Goal: Information Seeking & Learning: Check status

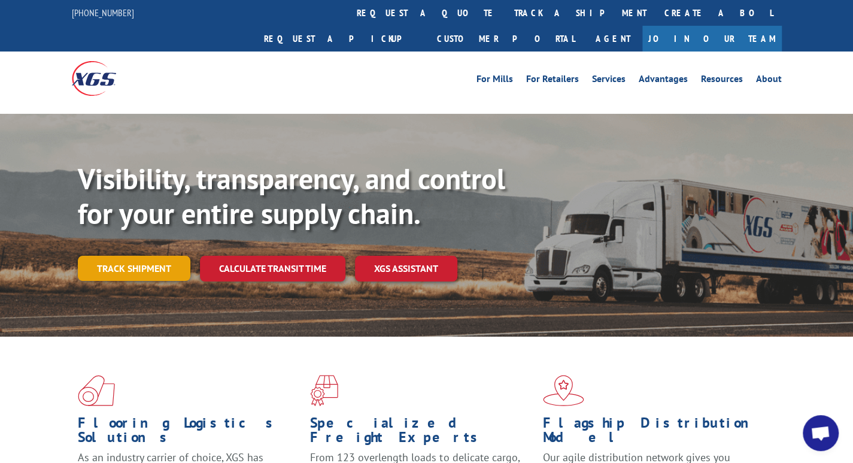
click at [153, 256] on link "Track shipment" at bounding box center [134, 268] width 113 height 25
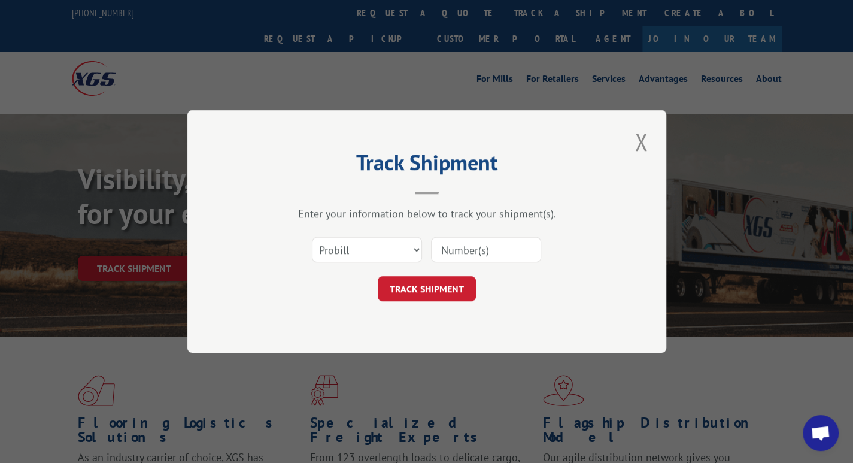
click at [465, 247] on input at bounding box center [486, 249] width 110 height 25
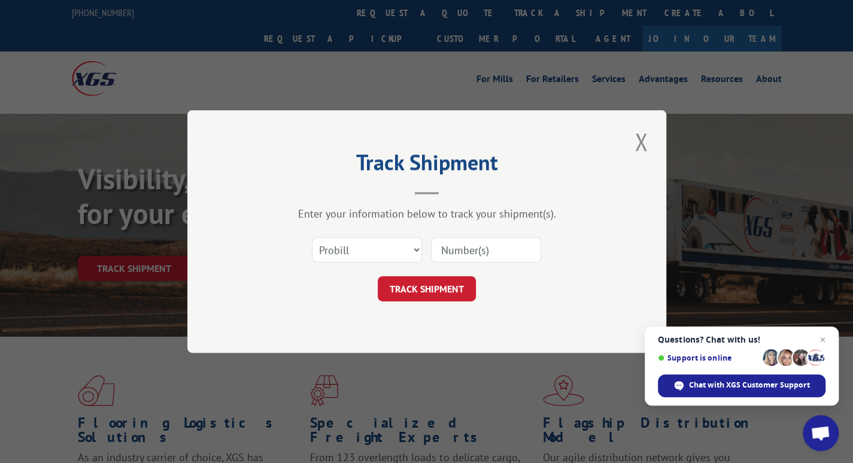
paste input "17535627"
type input "17535627"
click at [429, 280] on button "TRACK SHIPMENT" at bounding box center [427, 288] width 98 height 25
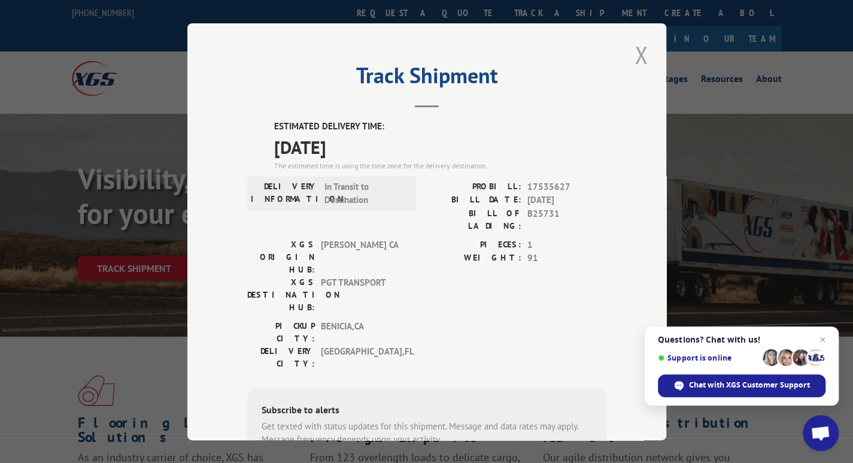
click at [636, 55] on button "Close modal" at bounding box center [641, 54] width 20 height 33
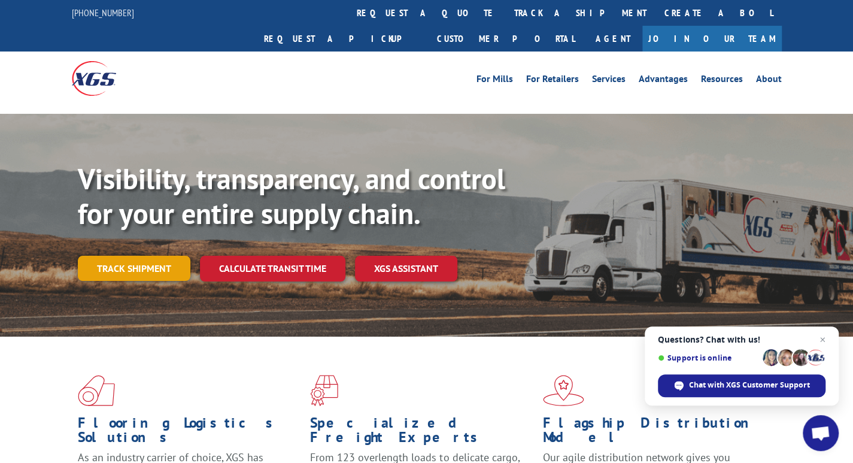
click at [122, 256] on link "Track shipment" at bounding box center [134, 268] width 113 height 25
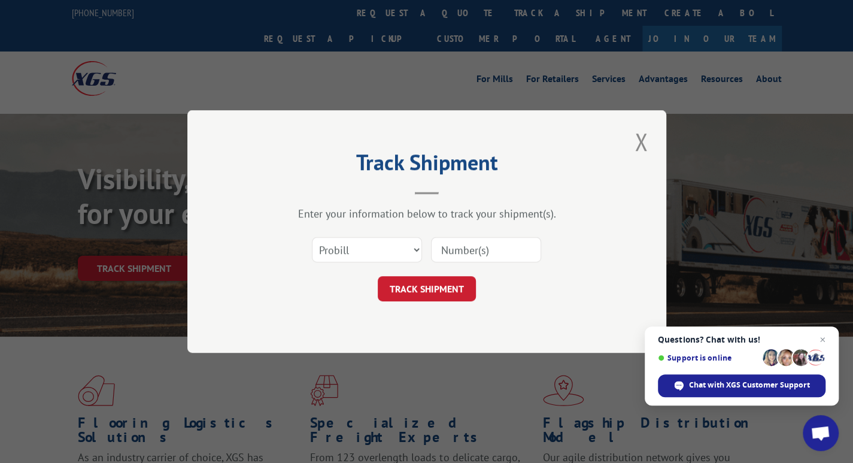
click at [481, 254] on input at bounding box center [486, 249] width 110 height 25
type input "17509816"
click button "TRACK SHIPMENT" at bounding box center [427, 288] width 98 height 25
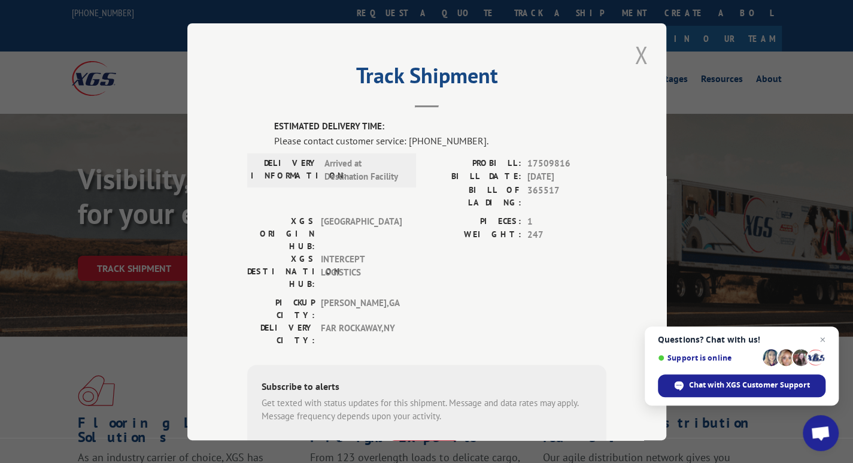
click at [641, 51] on button "Close modal" at bounding box center [641, 54] width 20 height 33
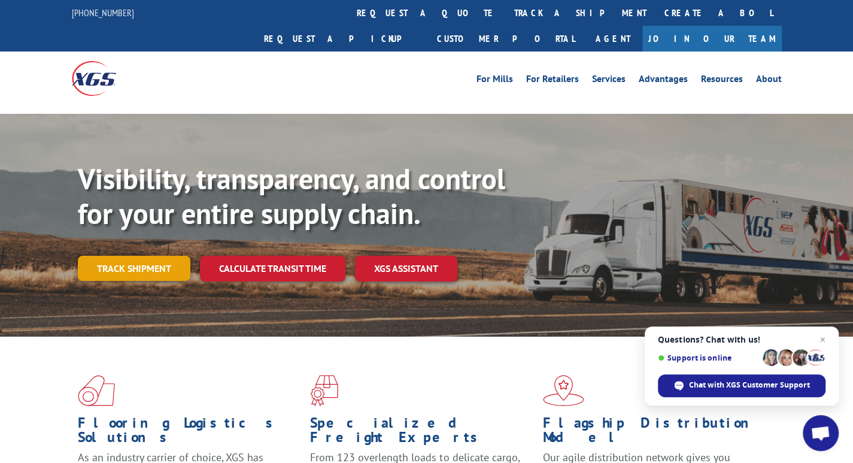
click at [129, 256] on link "Track shipment" at bounding box center [134, 268] width 113 height 25
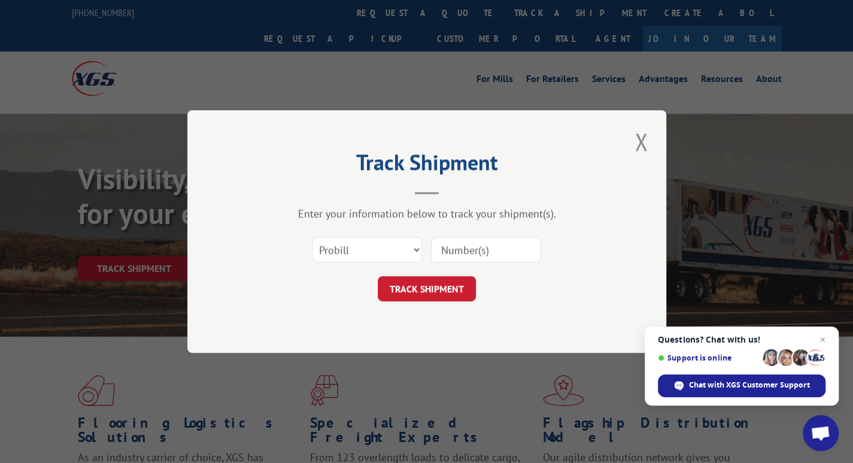
click at [436, 251] on input at bounding box center [486, 249] width 110 height 25
type input "17512254"
click at [420, 290] on button "TRACK SHIPMENT" at bounding box center [427, 288] width 98 height 25
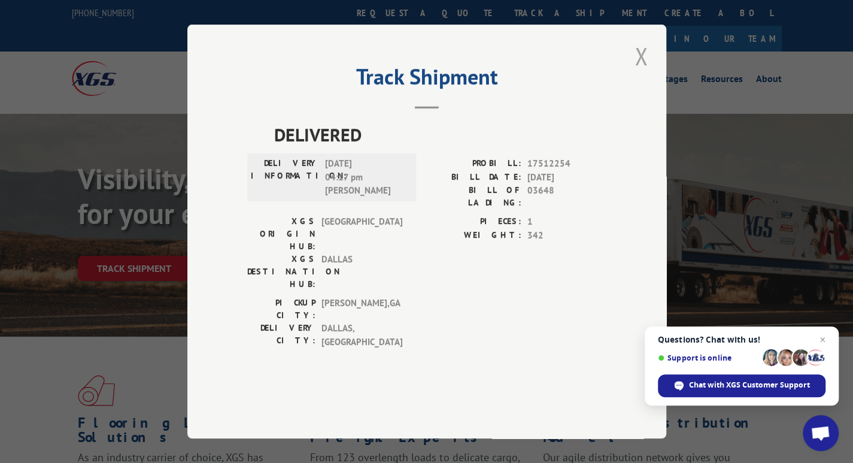
click at [644, 72] on button "Close modal" at bounding box center [641, 56] width 20 height 33
